Goal: Task Accomplishment & Management: Use online tool/utility

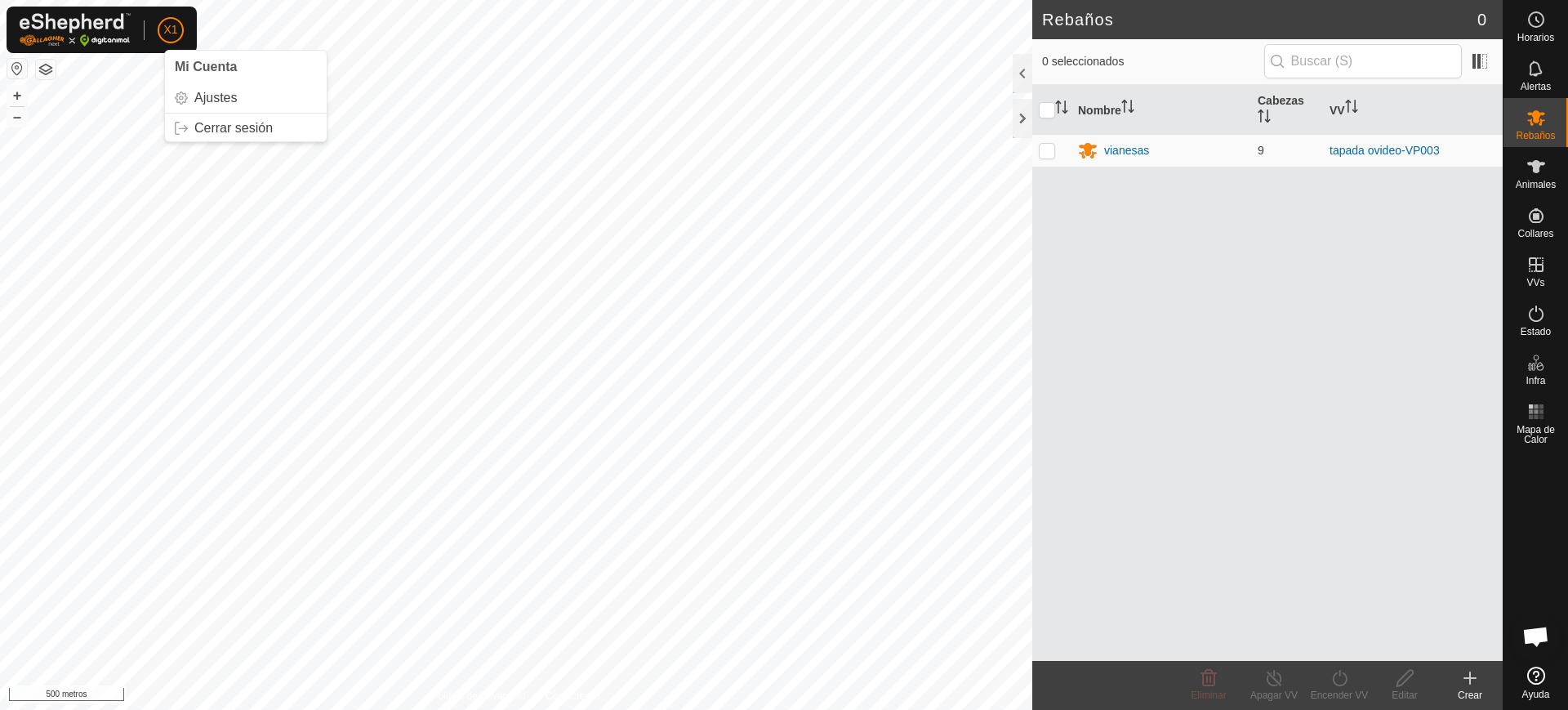
click at [13, 74] on button "button" at bounding box center [17, 69] width 19 height 19
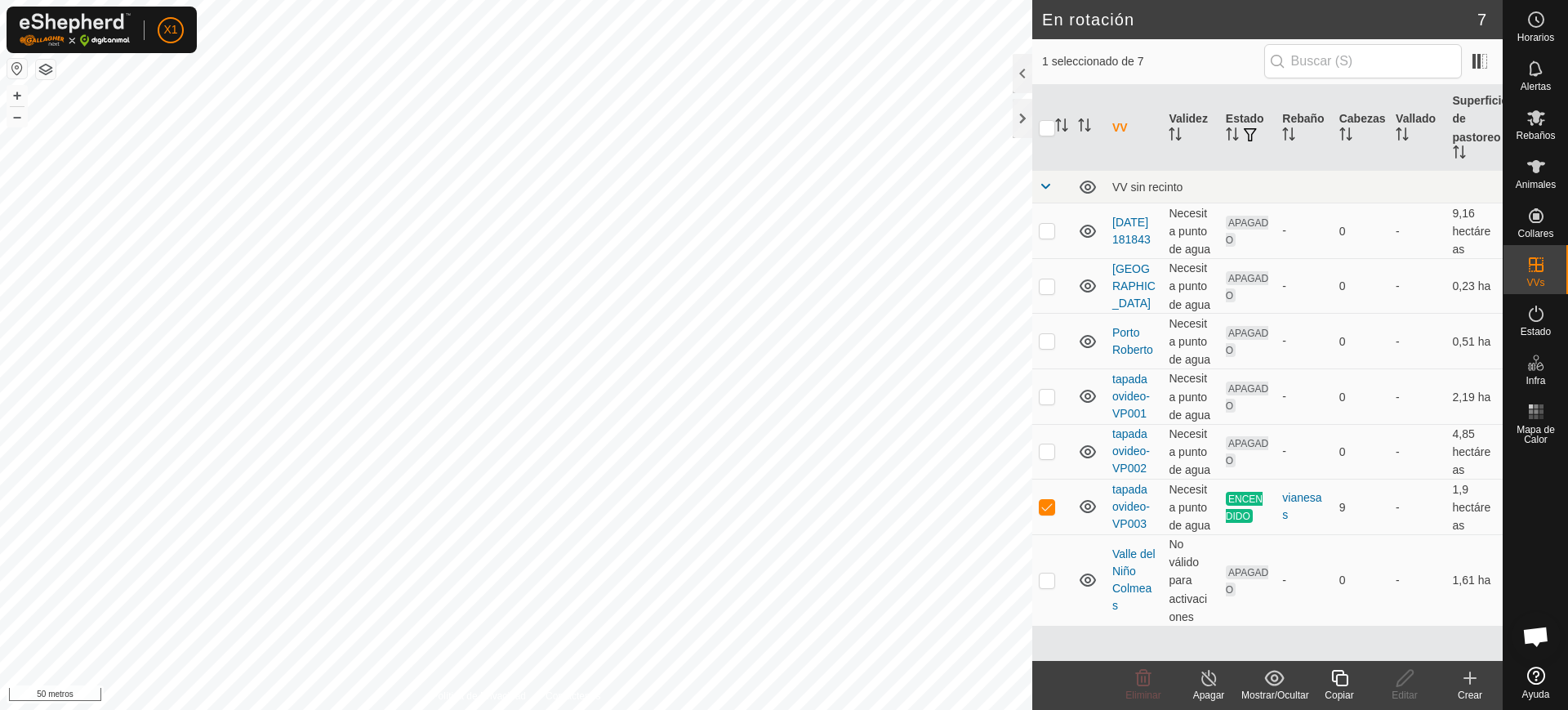
click at [1341, 674] on icon at bounding box center [1339, 677] width 16 height 16
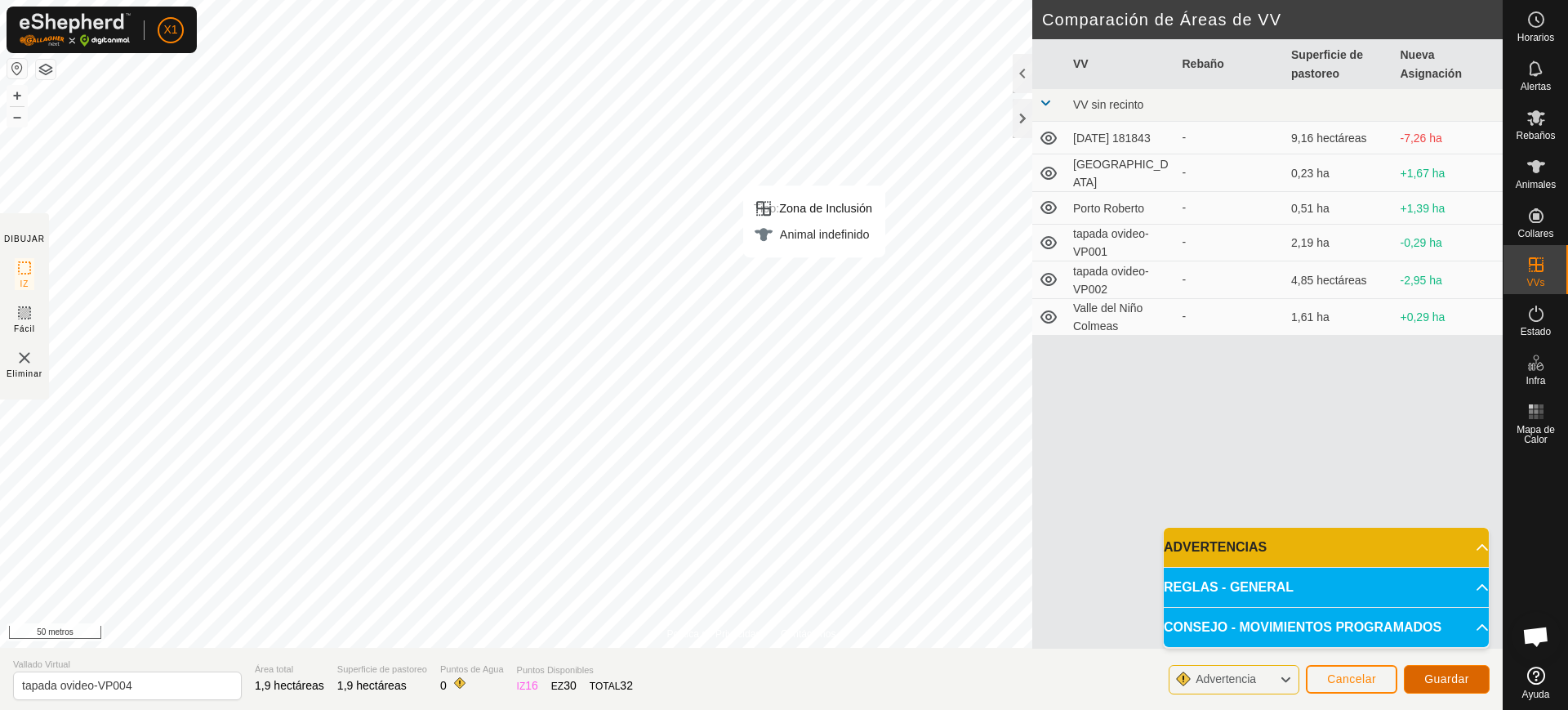
click at [1422, 669] on button "Guardar" at bounding box center [1446, 679] width 86 height 29
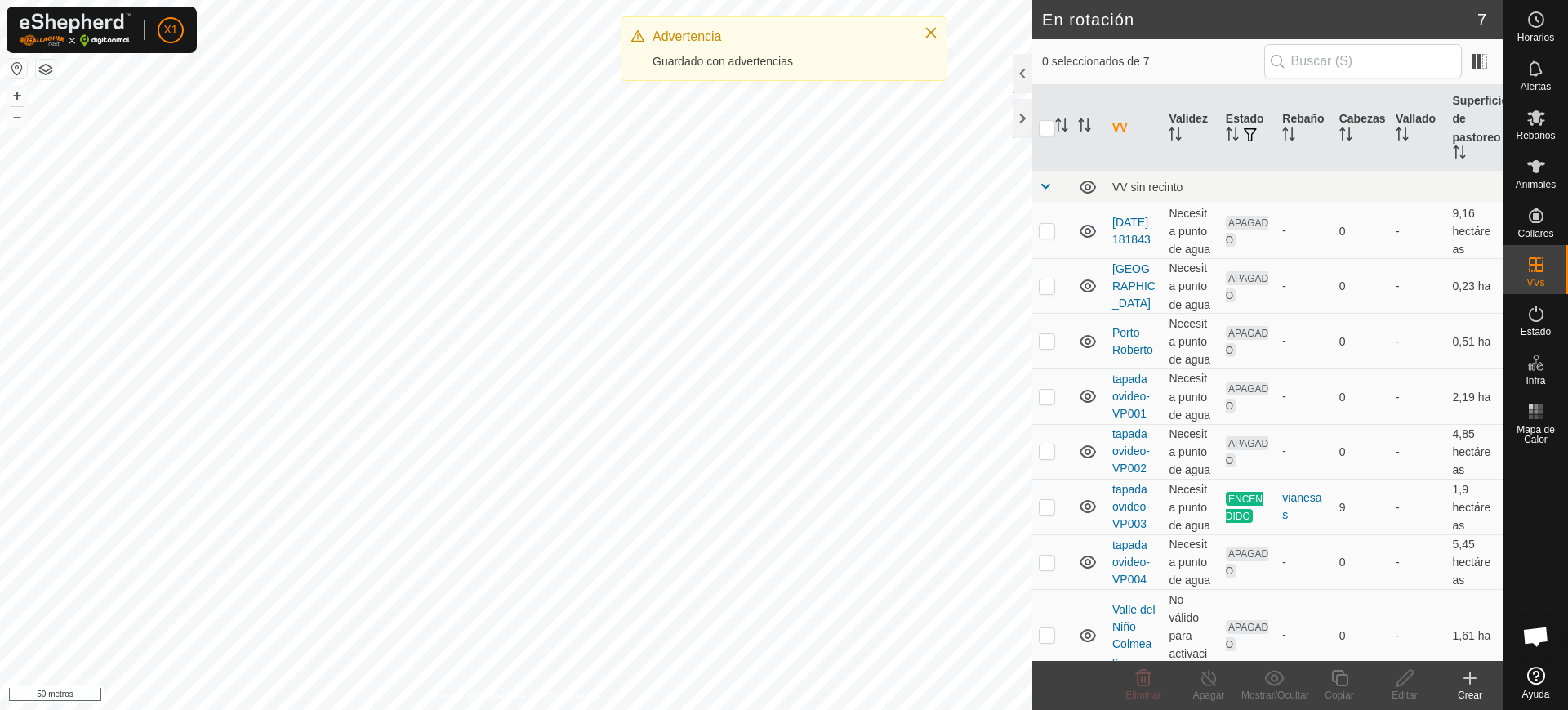
checkbox input "true"
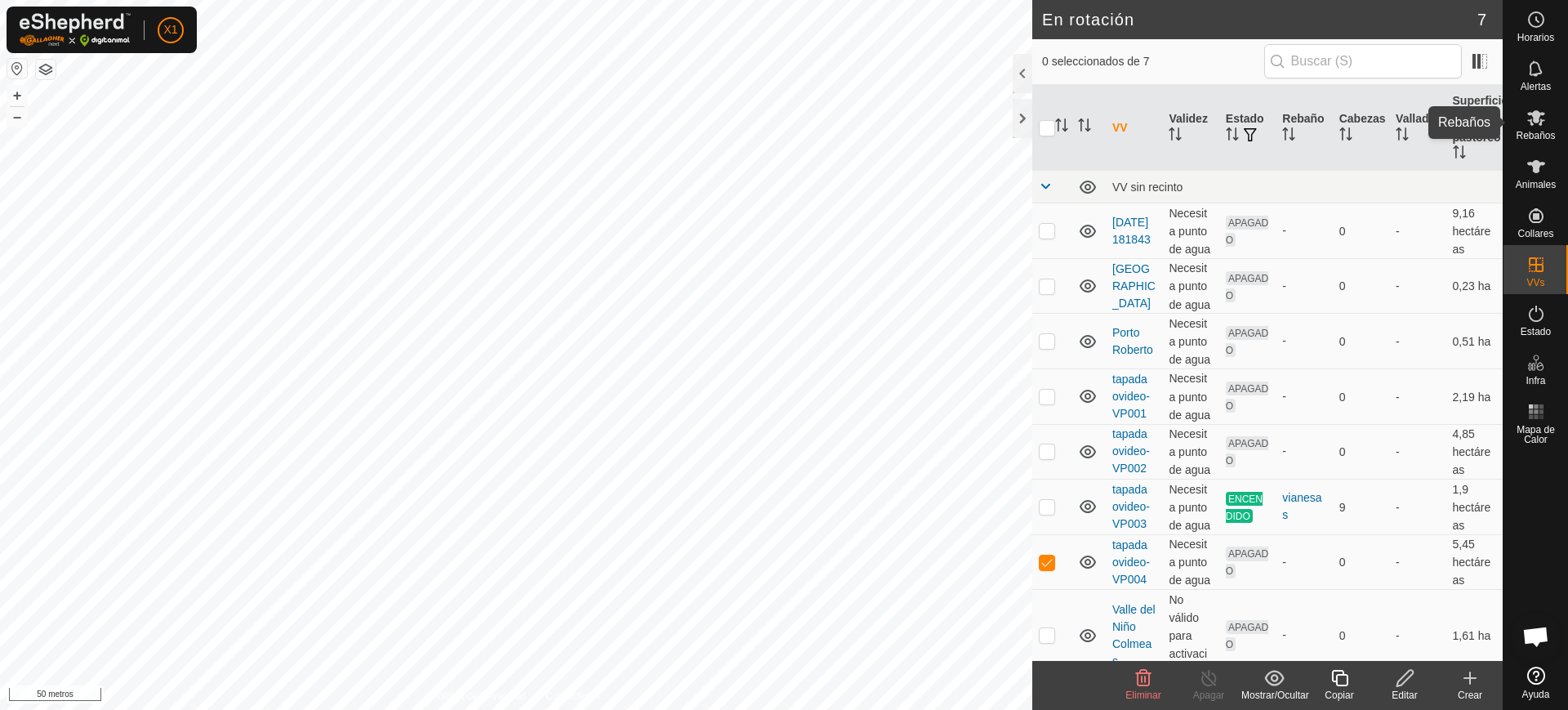
click at [1550, 107] on es-mob-svg-icon at bounding box center [1536, 117] width 29 height 26
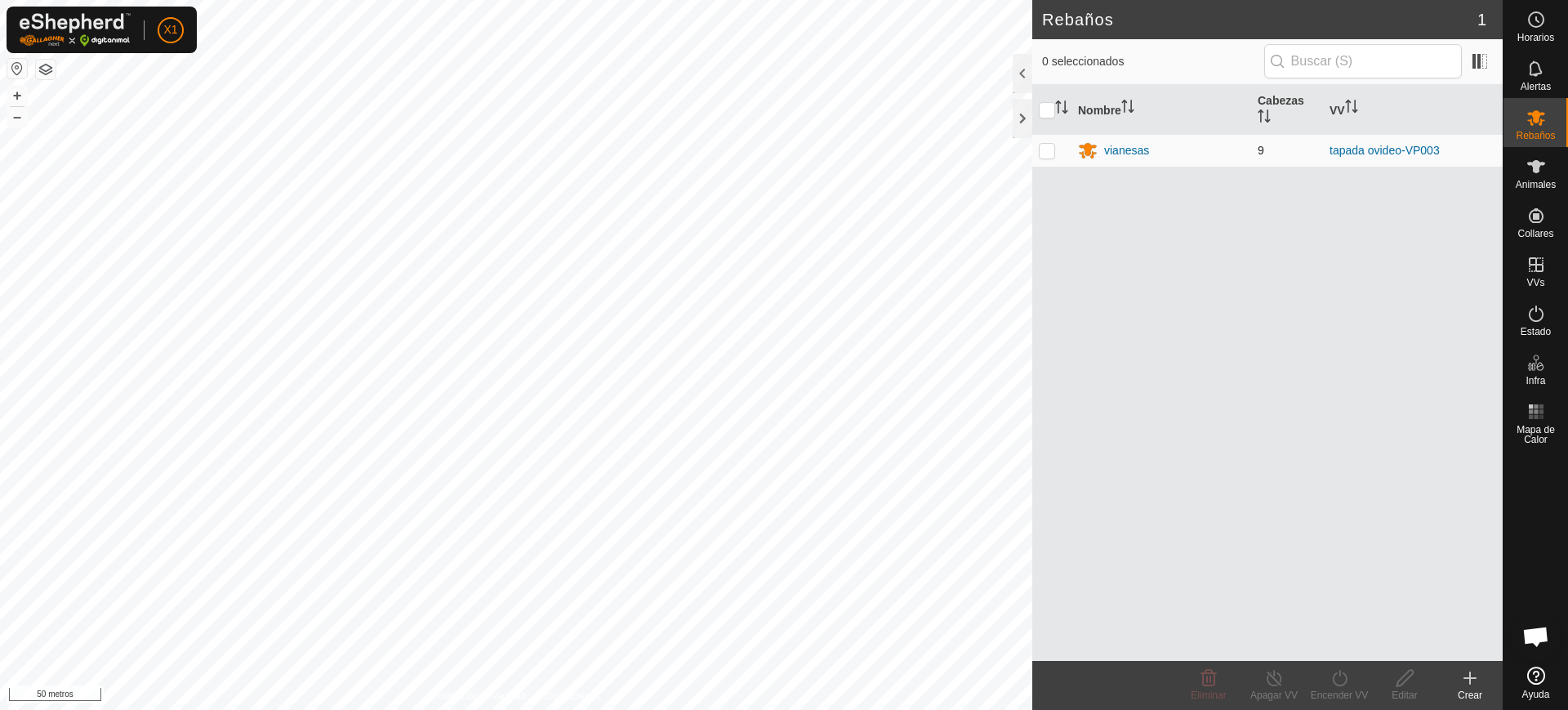
click at [1057, 146] on td at bounding box center [1051, 150] width 40 height 33
checkbox input "true"
click at [1323, 681] on turn-on-svg-icon at bounding box center [1340, 678] width 66 height 19
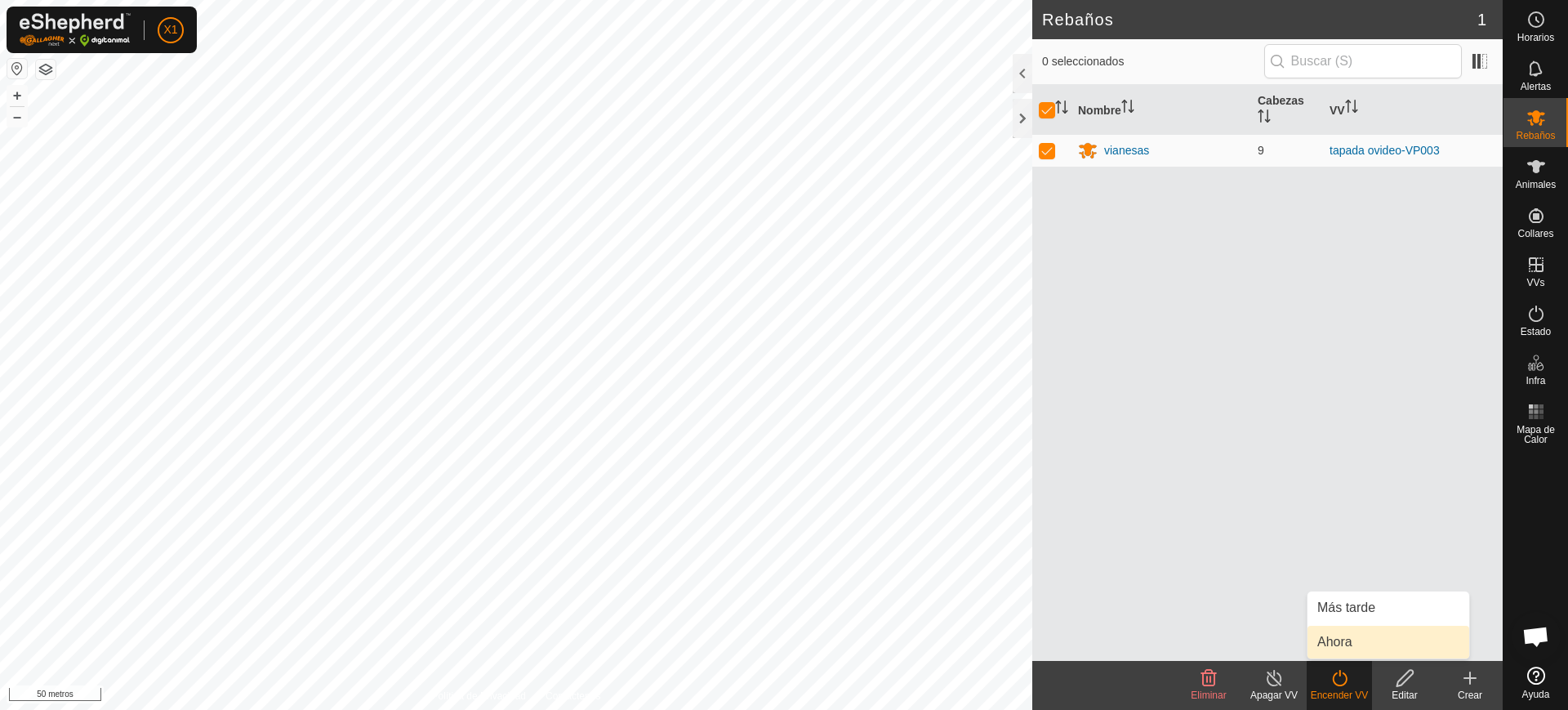
click at [1354, 631] on link "Ahora" at bounding box center [1388, 642] width 162 height 33
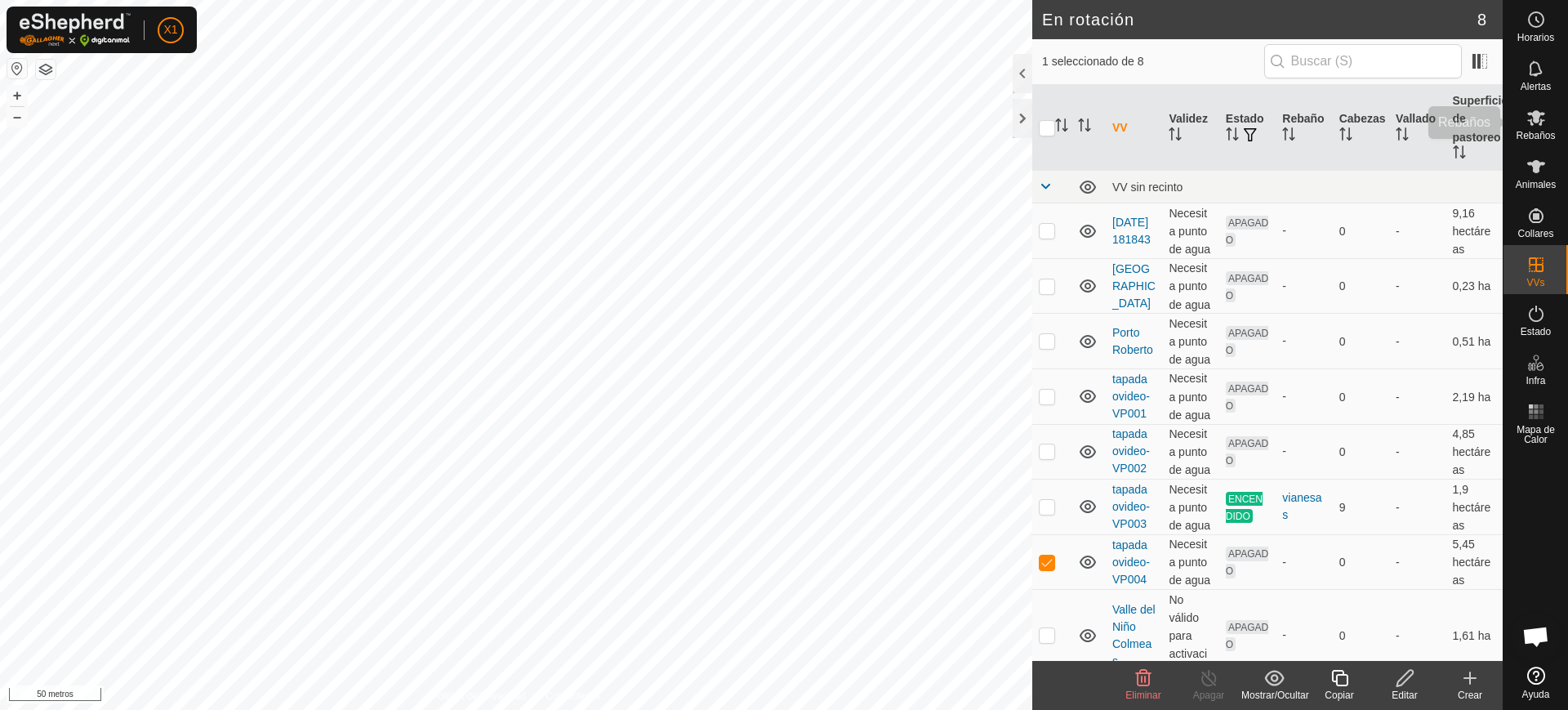
click at [1537, 126] on icon at bounding box center [1536, 117] width 19 height 19
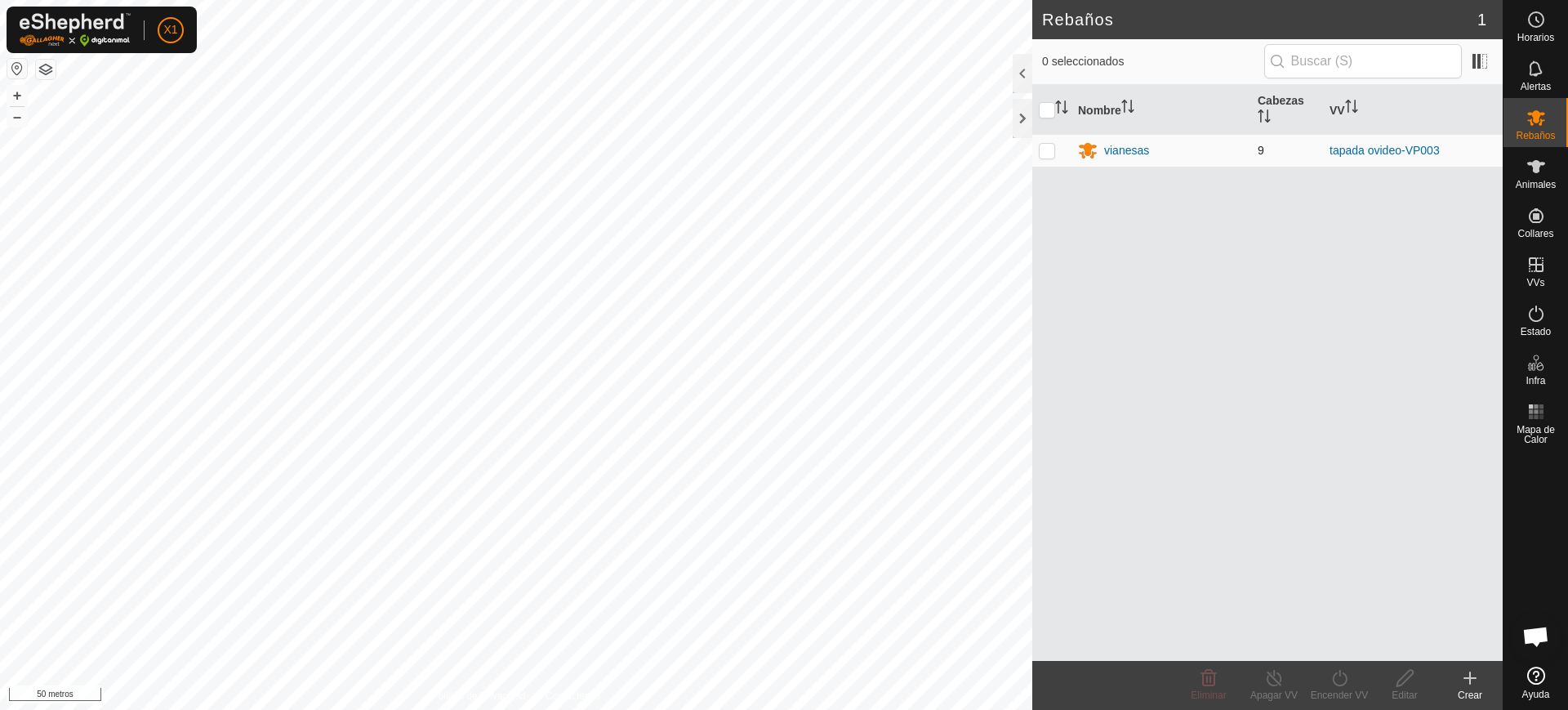
click at [1042, 151] on p-checkbox at bounding box center [1047, 151] width 16 height 14
checkbox input "true"
click at [1324, 671] on turn-on-svg-icon at bounding box center [1340, 678] width 66 height 19
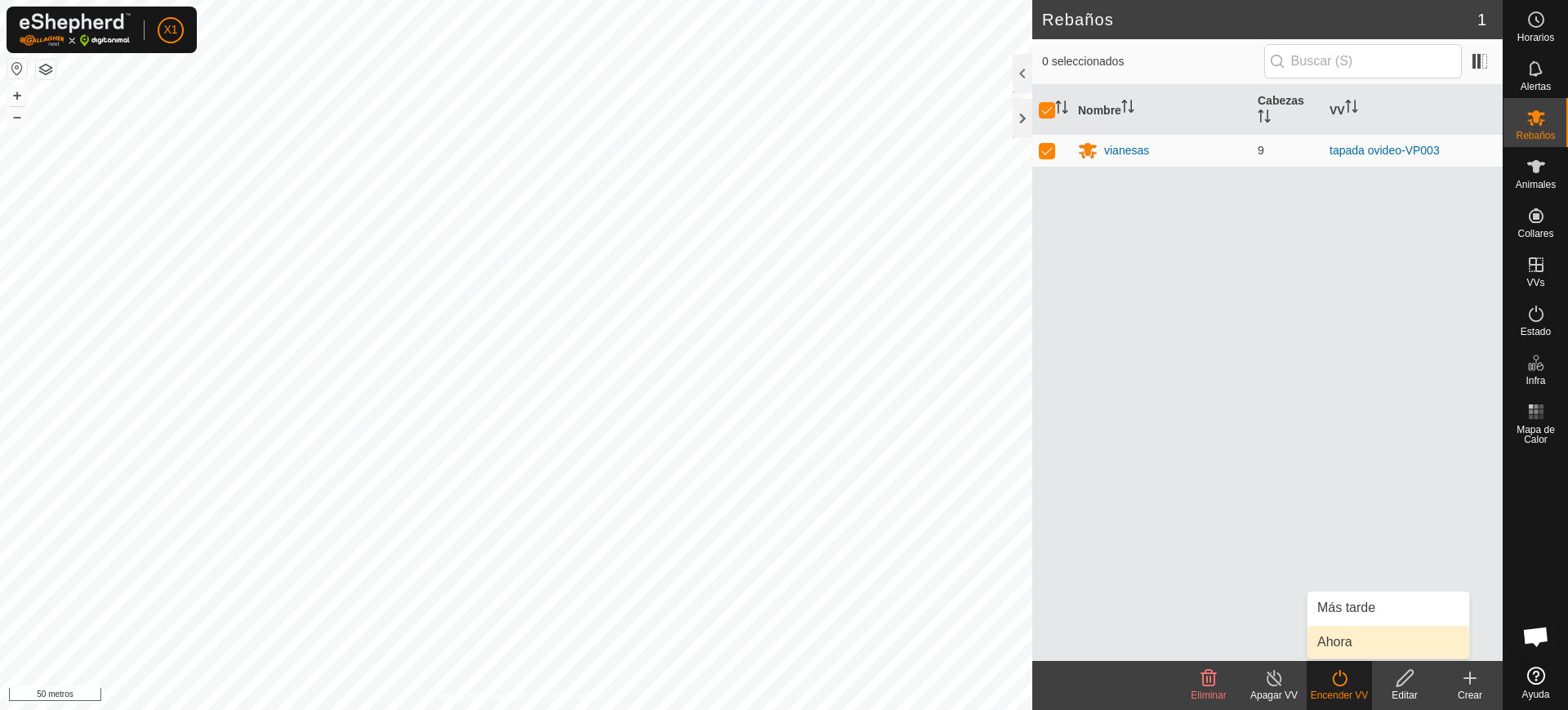
click at [1336, 638] on link "Ahora" at bounding box center [1388, 642] width 162 height 33
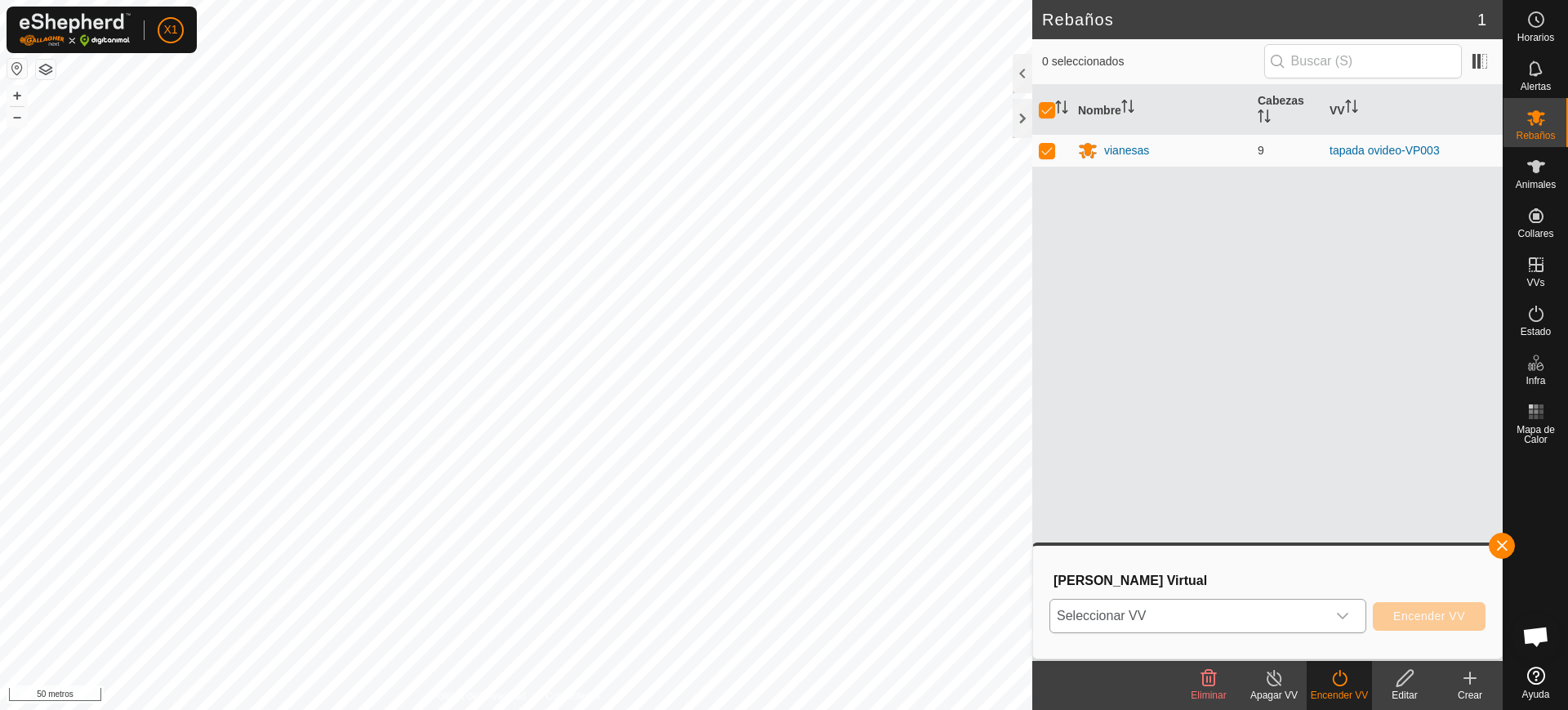
click at [1331, 606] on div "disparador desplegable" at bounding box center [1343, 616] width 33 height 33
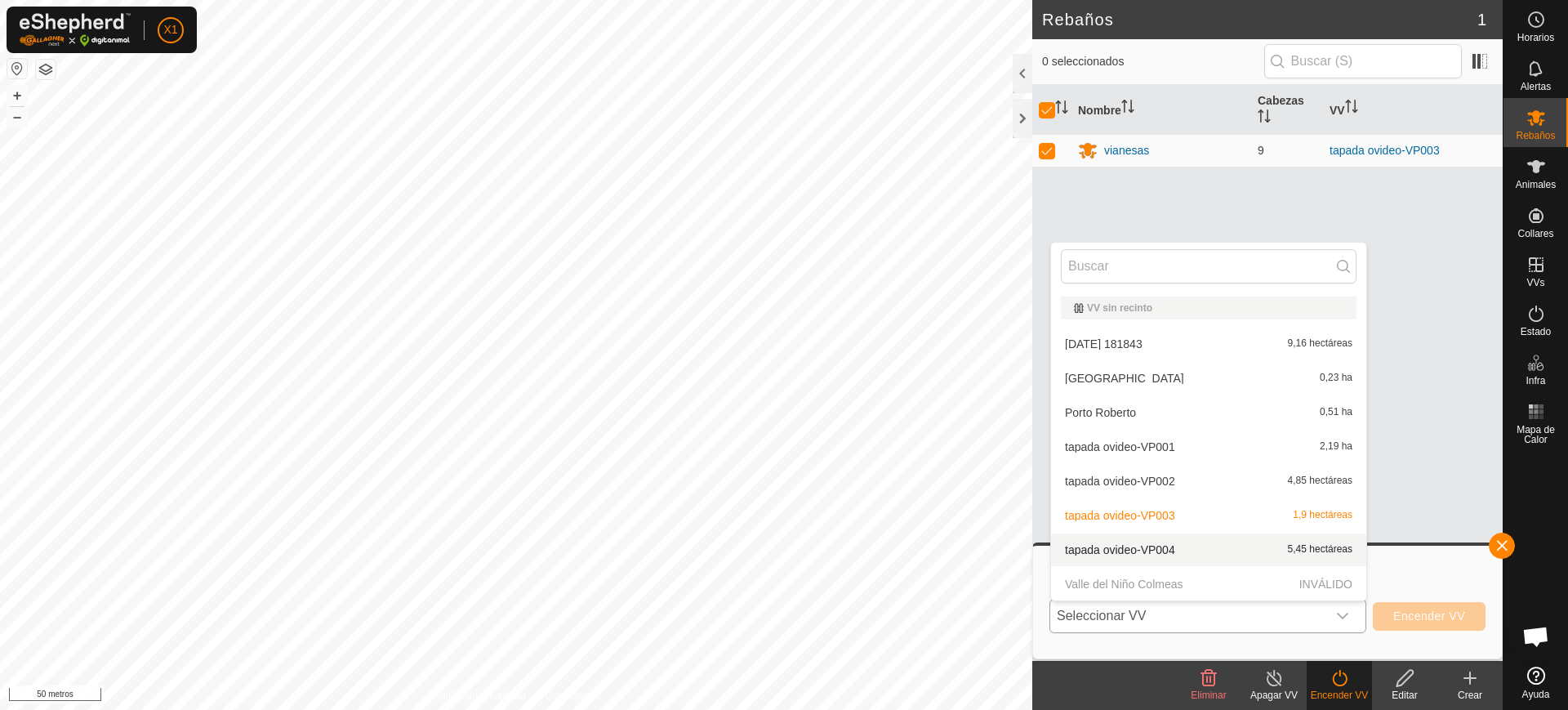
click at [1159, 553] on li "tapada ovideo-VP004 5,45 hectáreas" at bounding box center [1209, 549] width 315 height 33
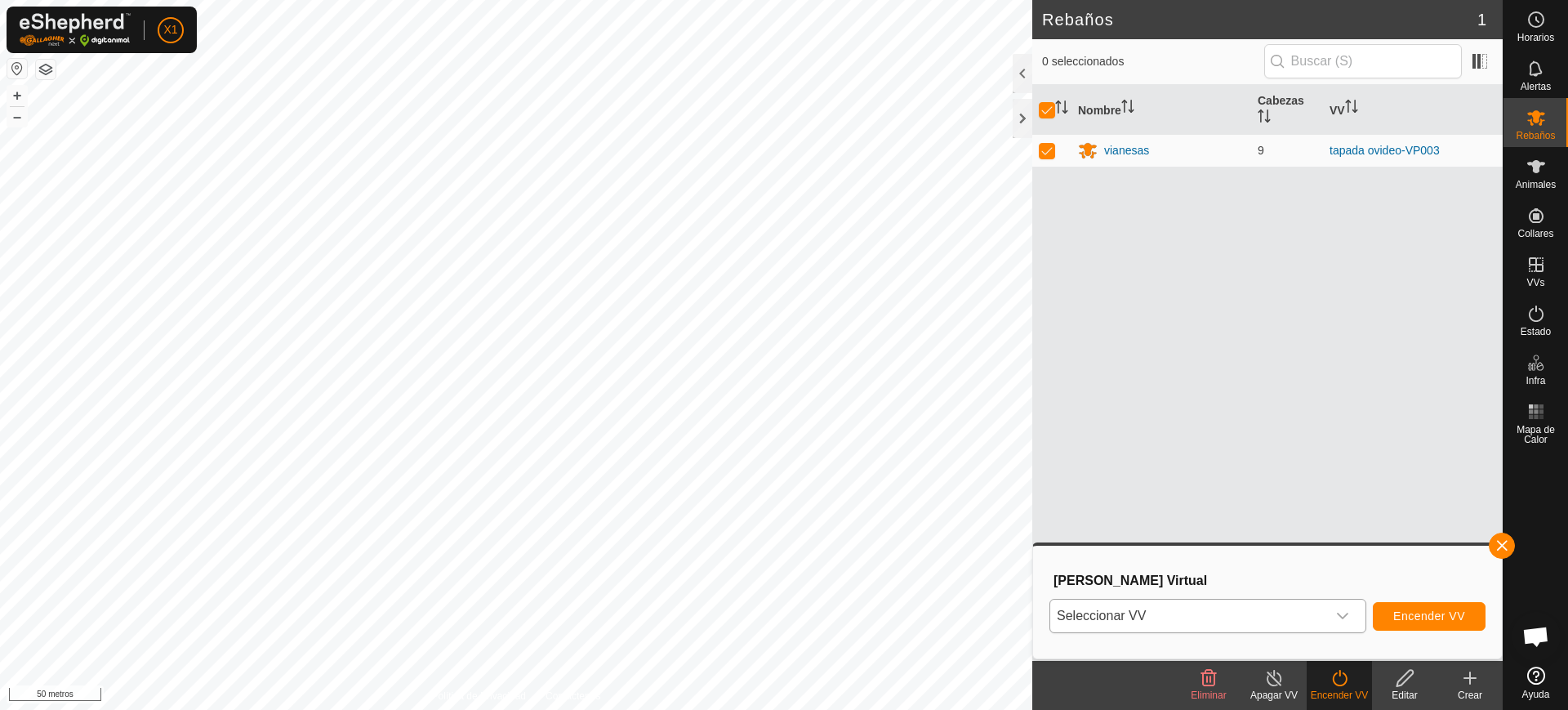
click at [1287, 606] on span "Seleccionar VV" at bounding box center [1188, 616] width 276 height 33
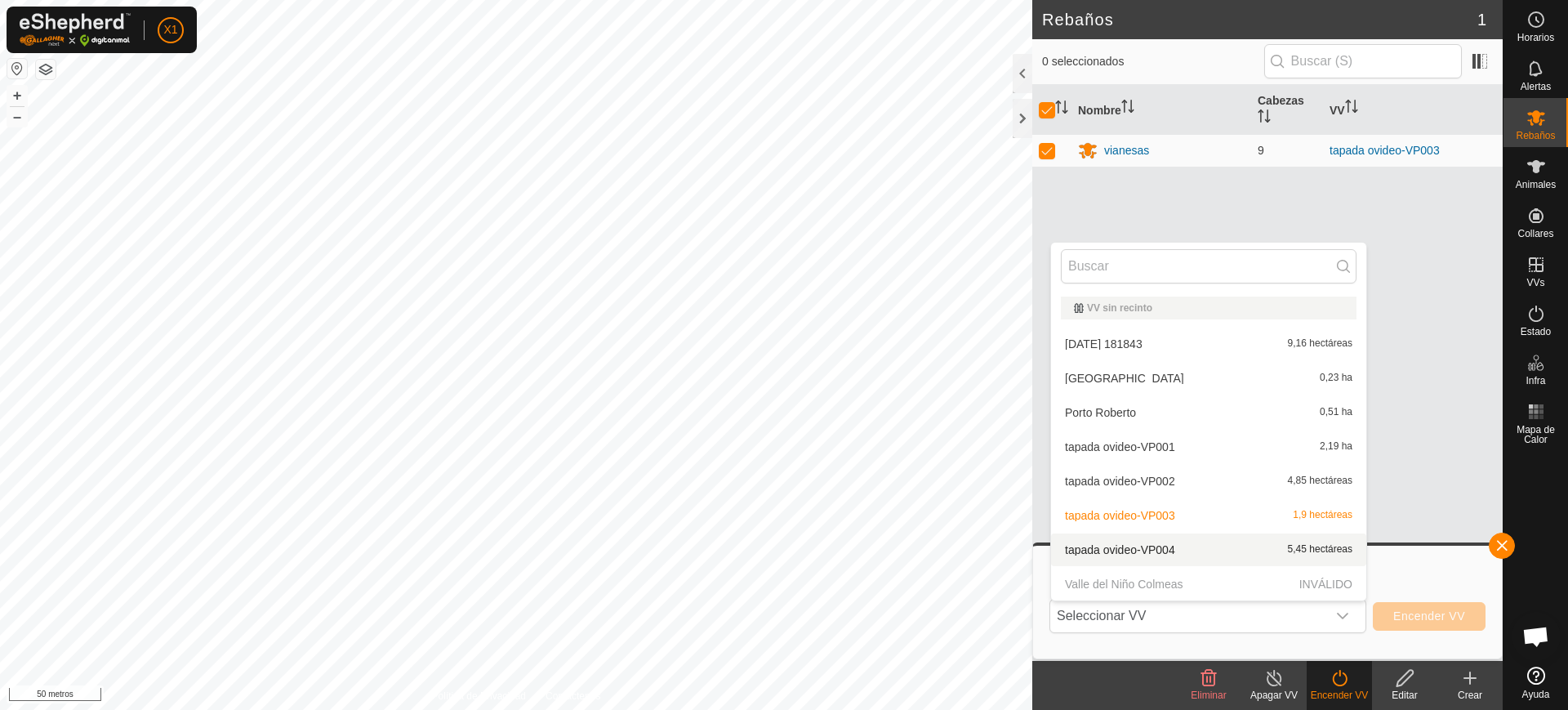
click at [1184, 548] on li "tapada ovideo-VP004 5,45 hectáreas" at bounding box center [1209, 549] width 315 height 33
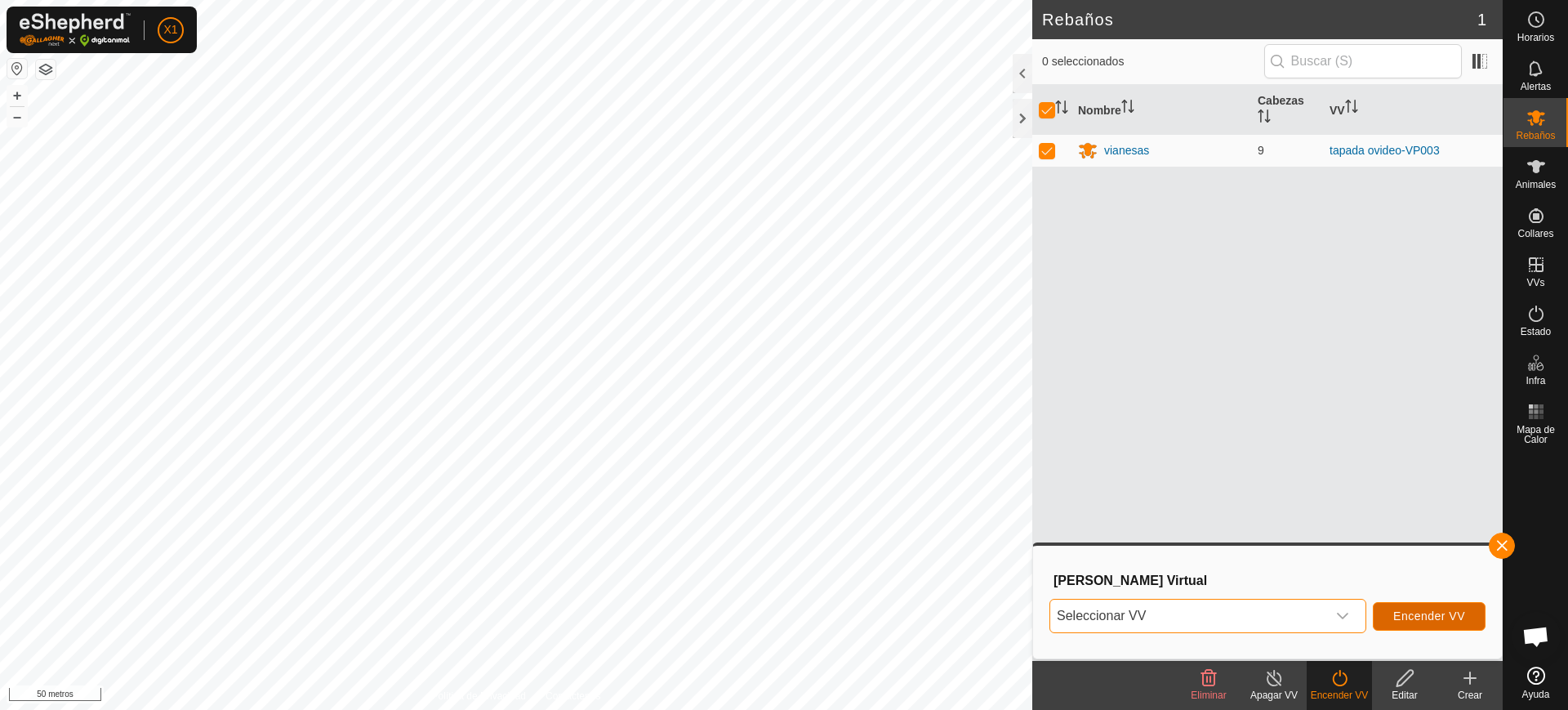
click at [1408, 617] on font "Encender VV" at bounding box center [1430, 616] width 72 height 14
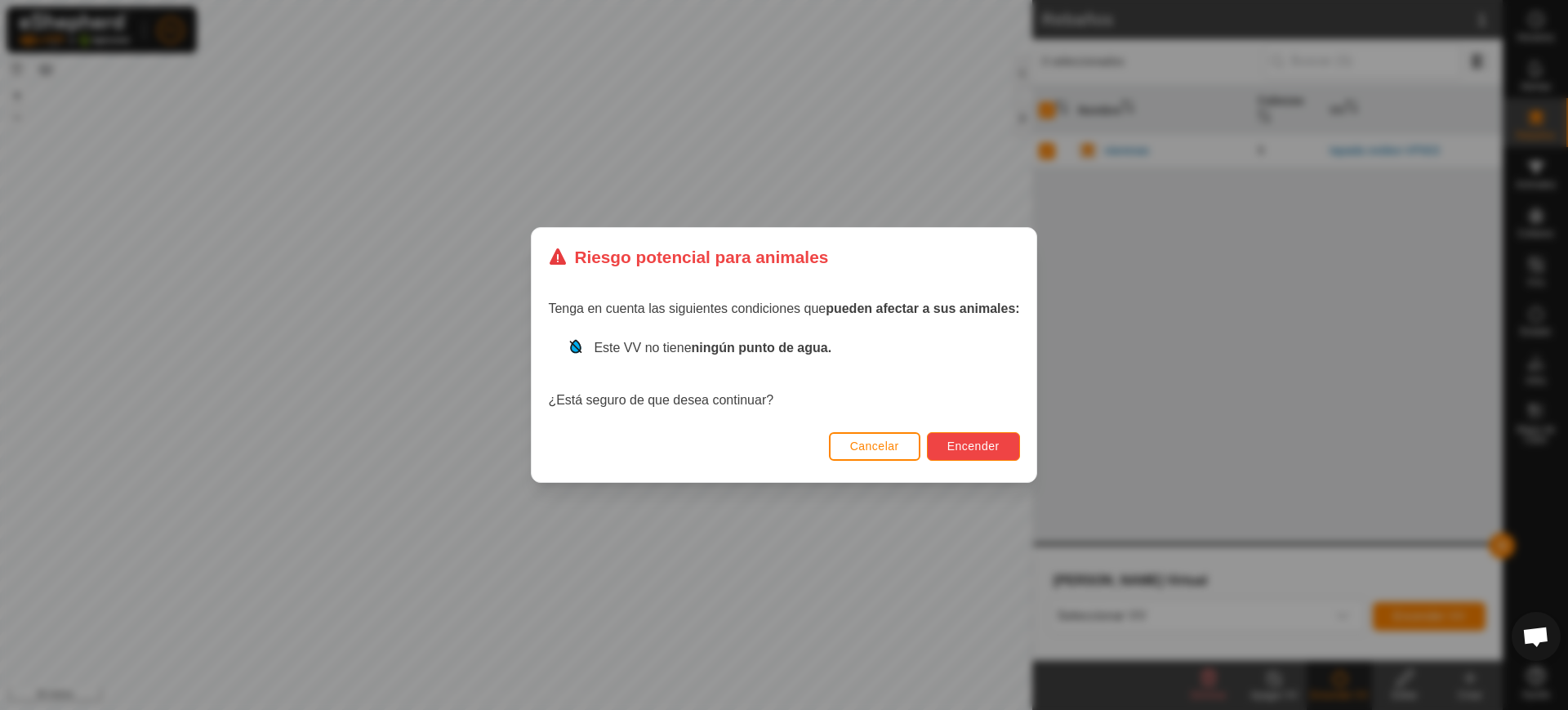
click at [971, 443] on font "Encender" at bounding box center [973, 446] width 52 height 14
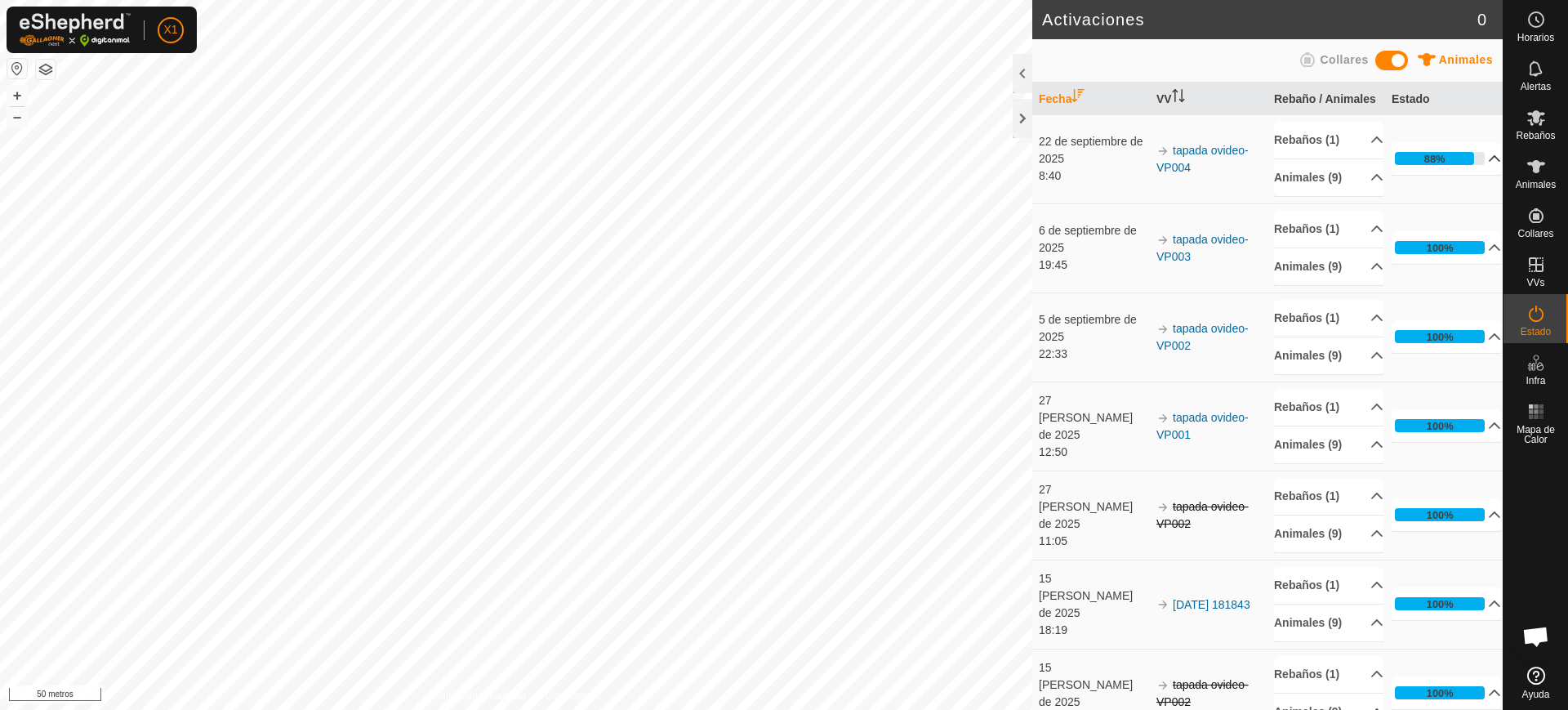
click at [1437, 175] on p-accordion-header "88%" at bounding box center [1446, 159] width 109 height 33
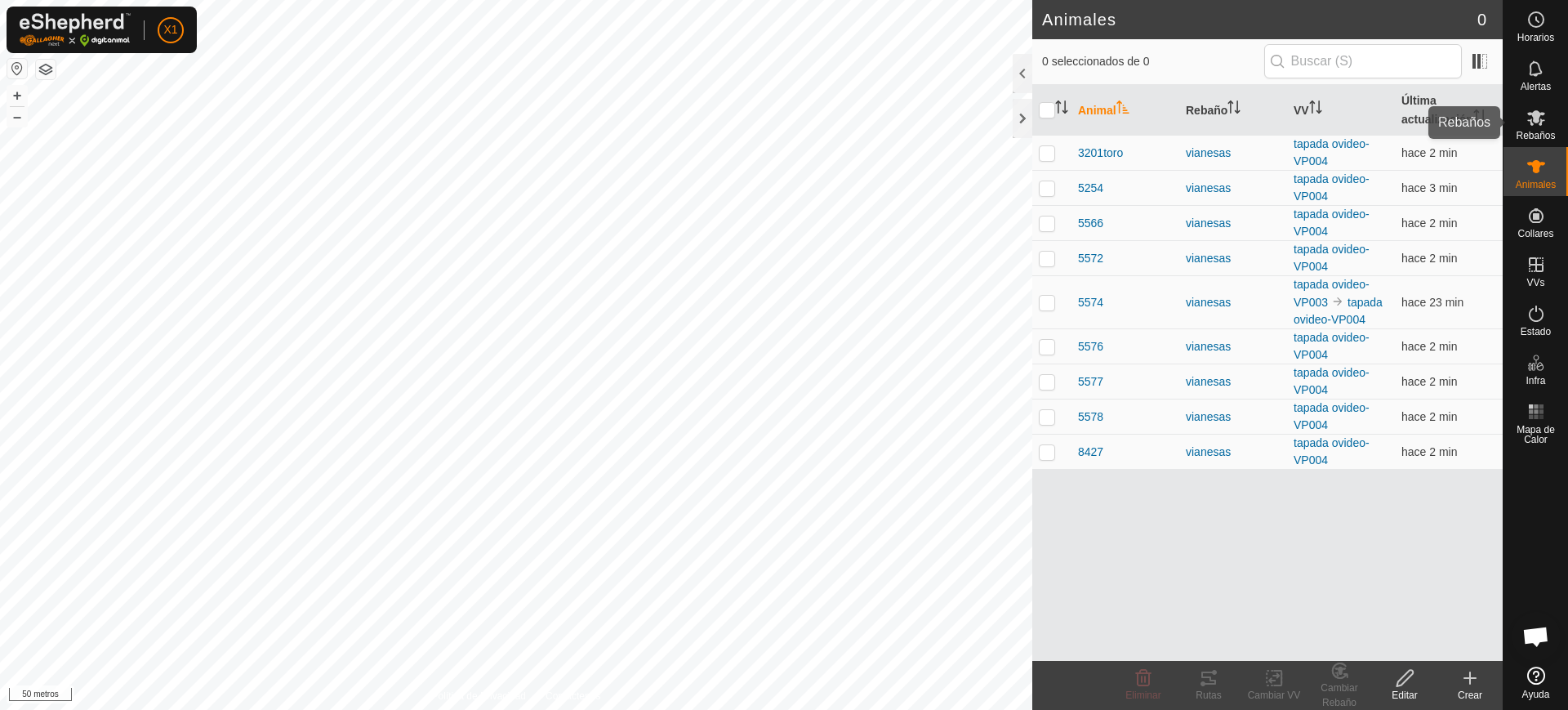
click at [1540, 109] on icon at bounding box center [1536, 117] width 19 height 19
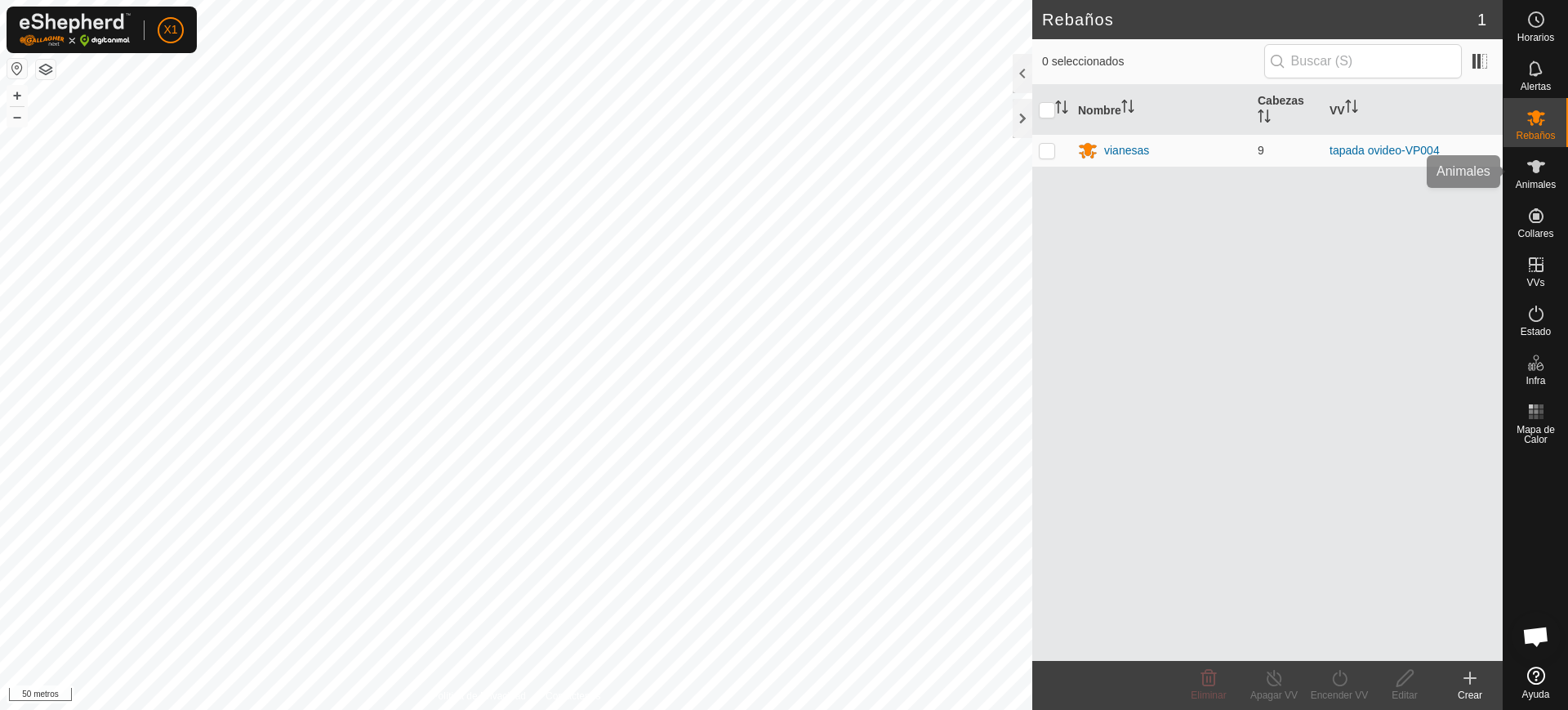
click at [1519, 163] on div "Animales" at bounding box center [1536, 171] width 65 height 49
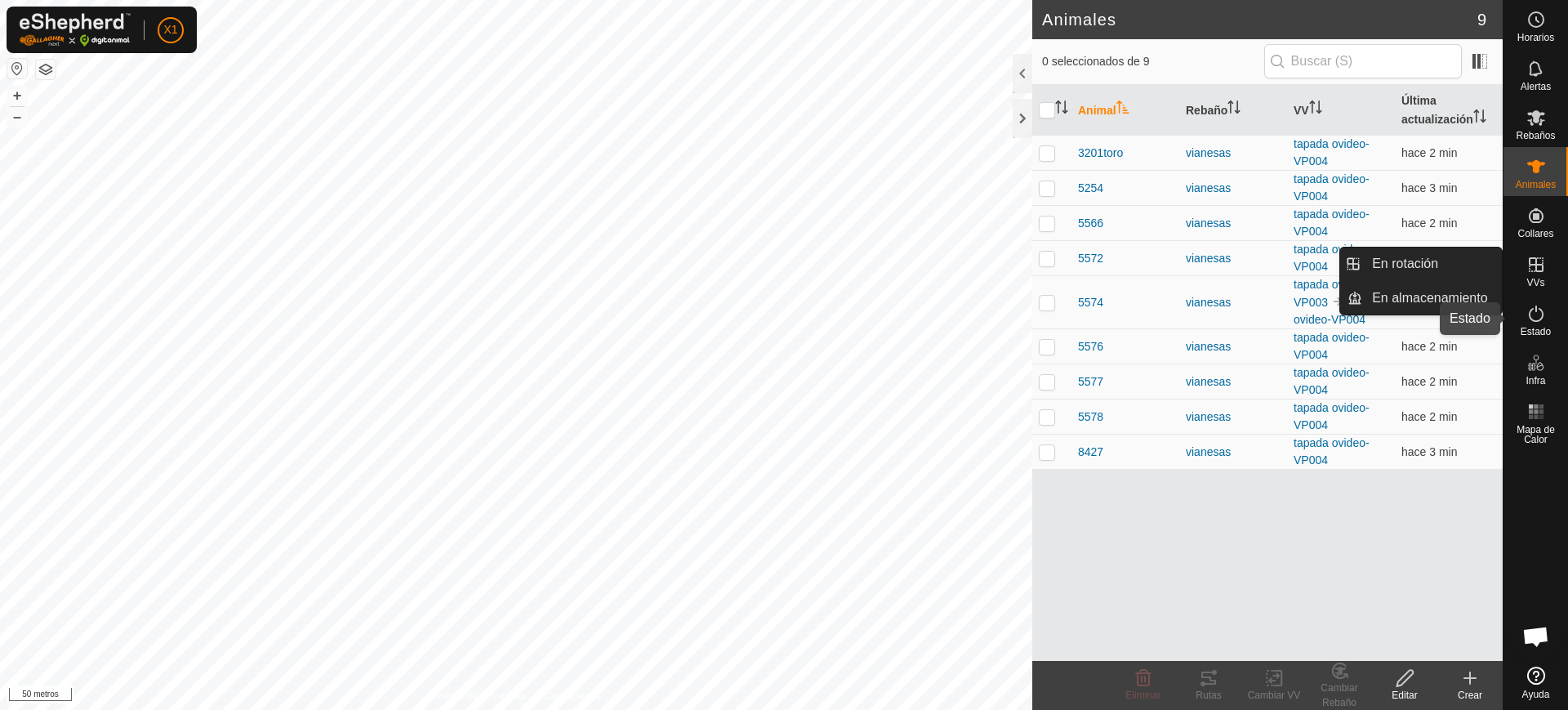
click at [1530, 314] on icon at bounding box center [1536, 313] width 15 height 16
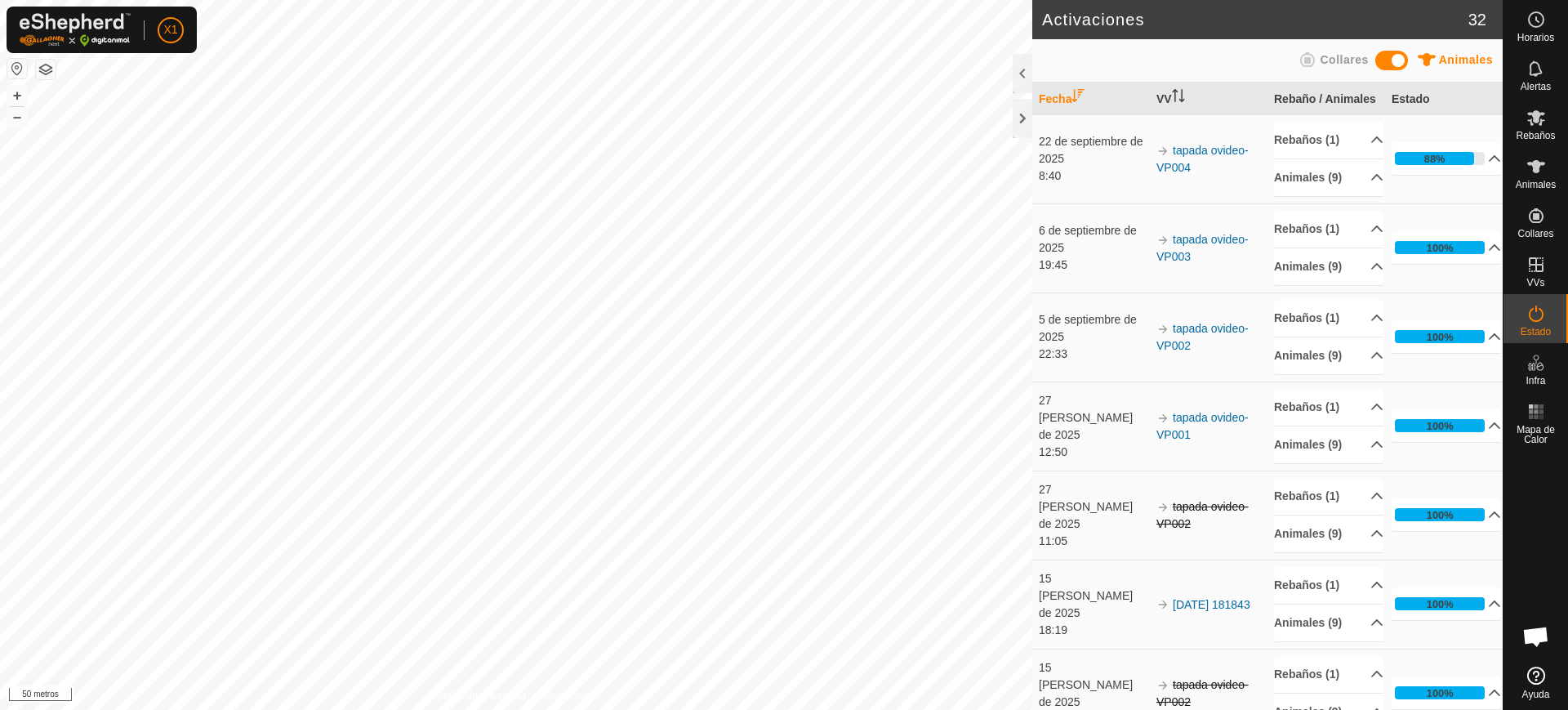
click at [1312, 62] on icon at bounding box center [1308, 60] width 19 height 19
click at [1312, 63] on icon at bounding box center [1308, 60] width 19 height 19
click at [1315, 62] on icon at bounding box center [1307, 59] width 15 height 15
